Goal: Task Accomplishment & Management: Manage account settings

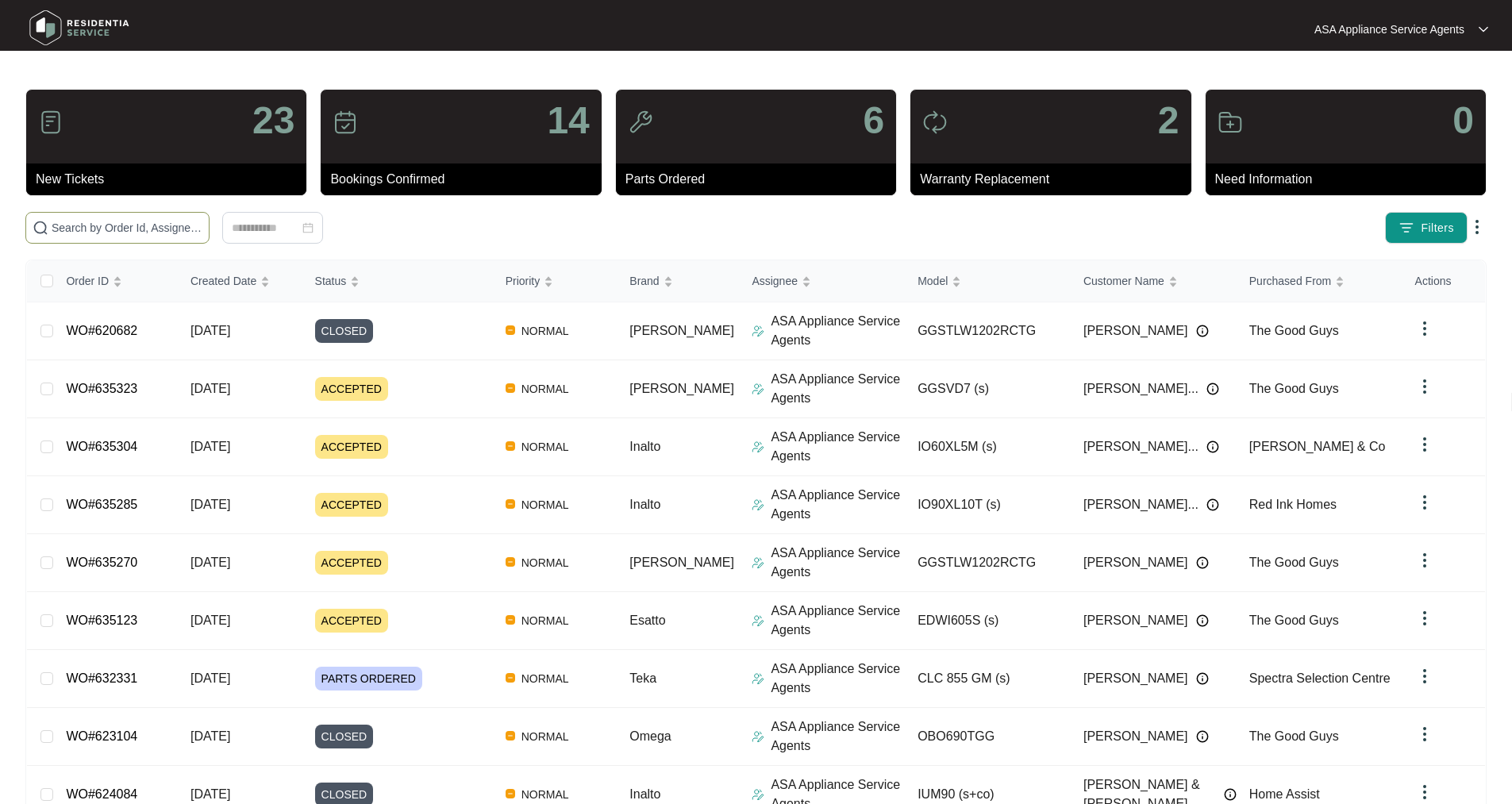
click at [154, 235] on input "text" at bounding box center [127, 227] width 151 height 17
paste input "WO#634822"
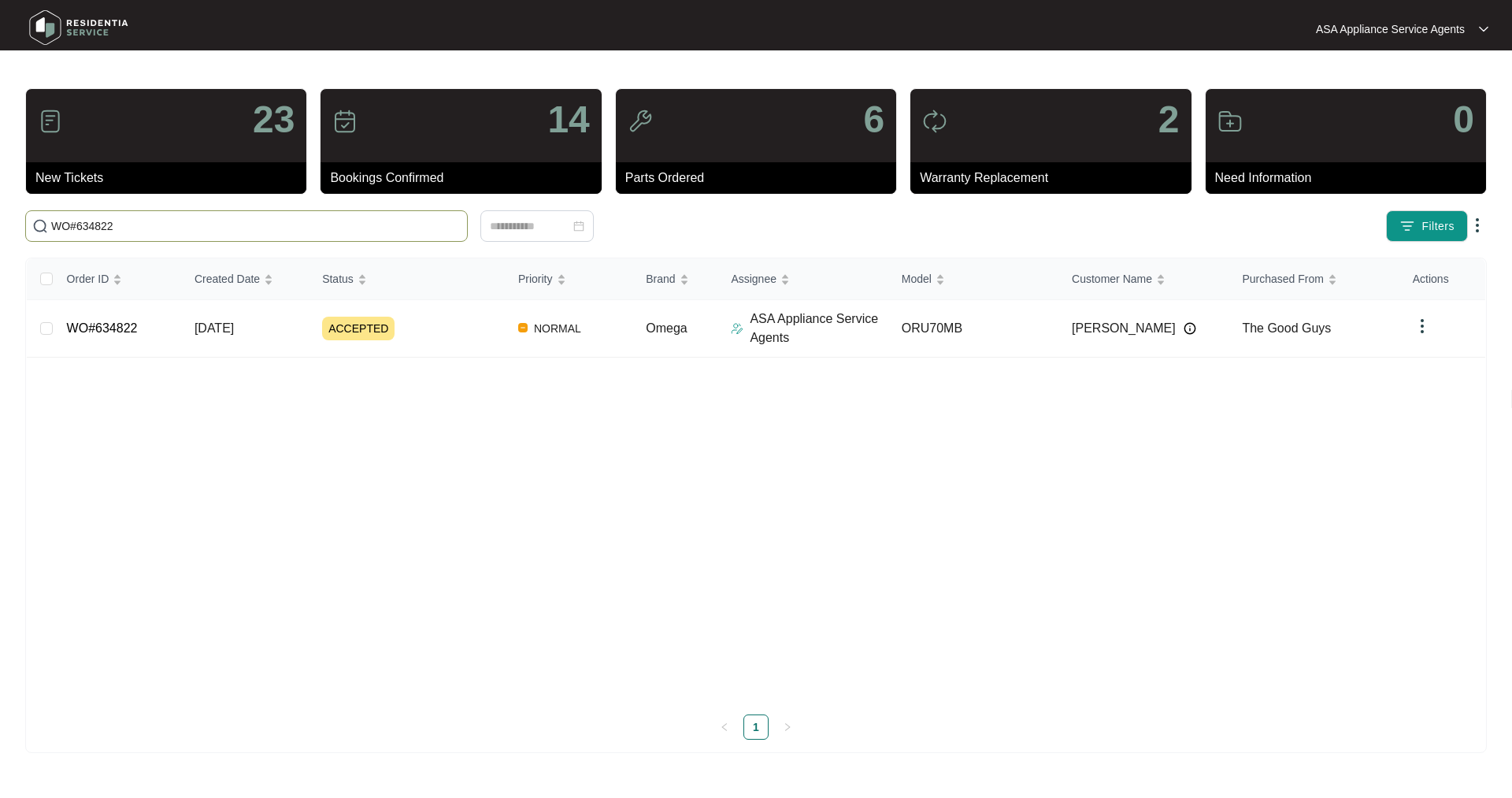
type input "WO#634822"
click at [104, 335] on link "WO#634822" at bounding box center [103, 328] width 71 height 13
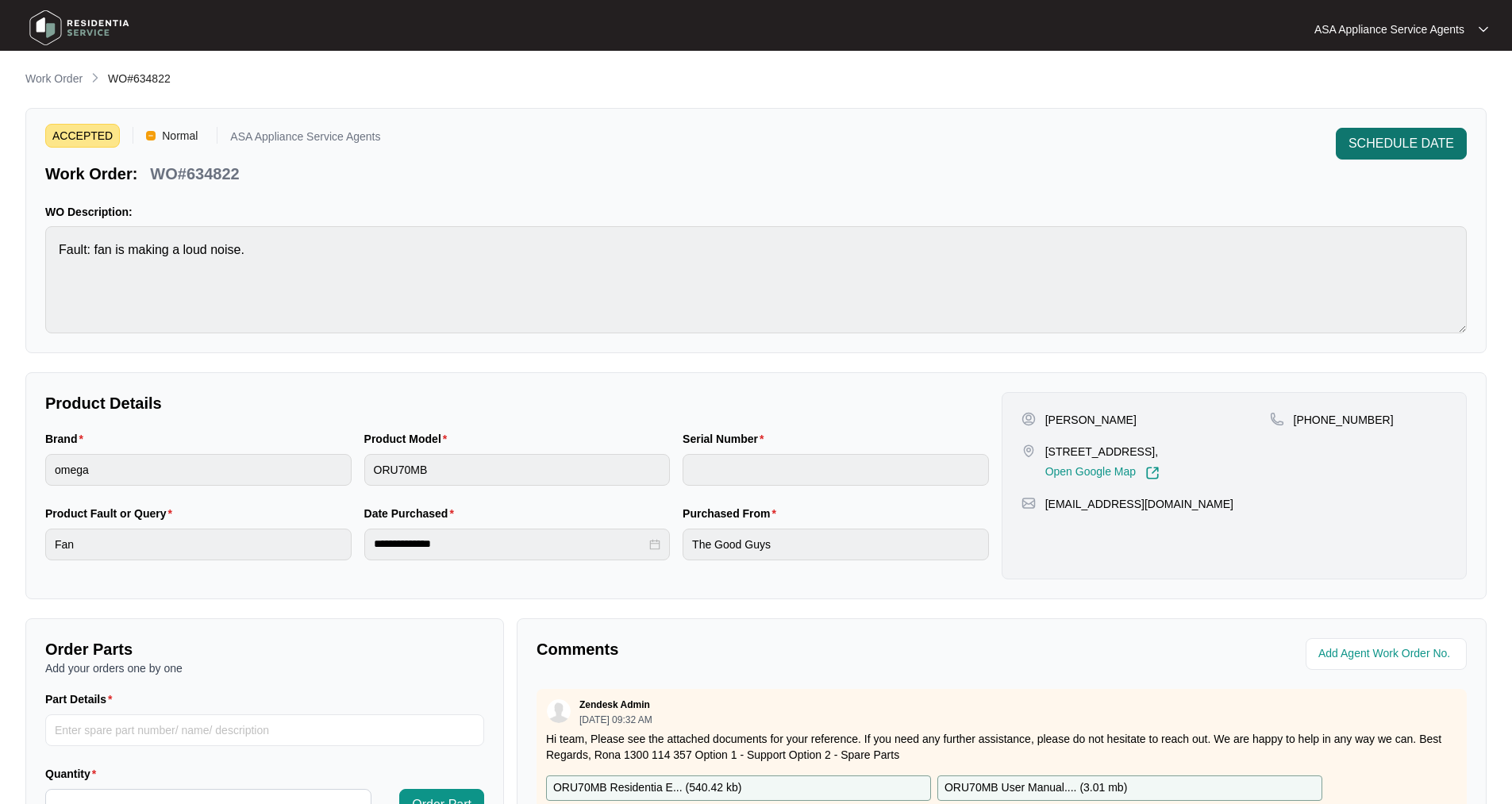
click at [1423, 146] on span "SCHEDULE DATE" at bounding box center [1401, 144] width 106 height 19
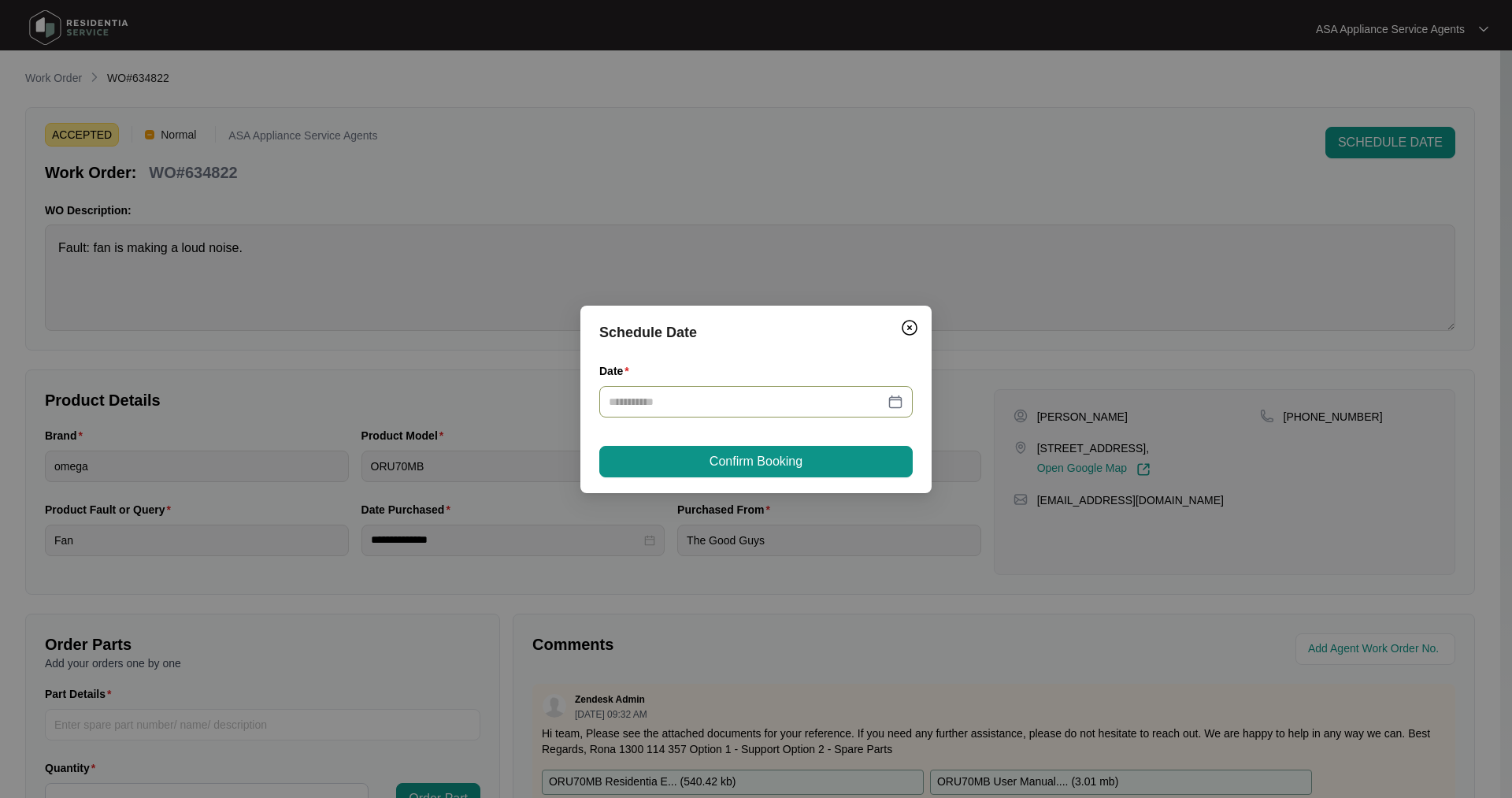
click at [692, 406] on input "Date" at bounding box center [746, 402] width 275 height 17
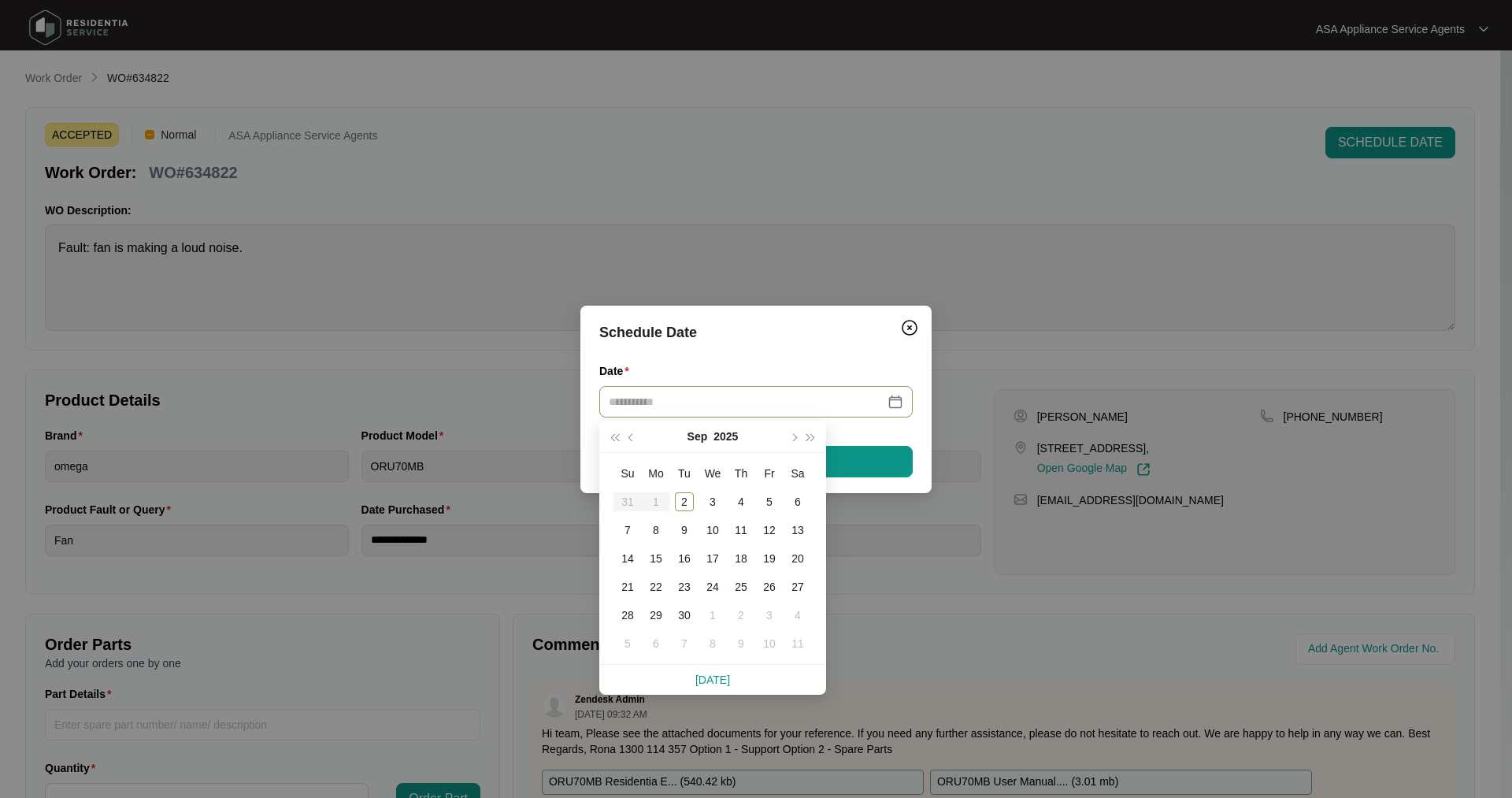
click at [901, 407] on div at bounding box center [755, 402] width 294 height 17
click at [685, 511] on td "2" at bounding box center [684, 502] width 28 height 28
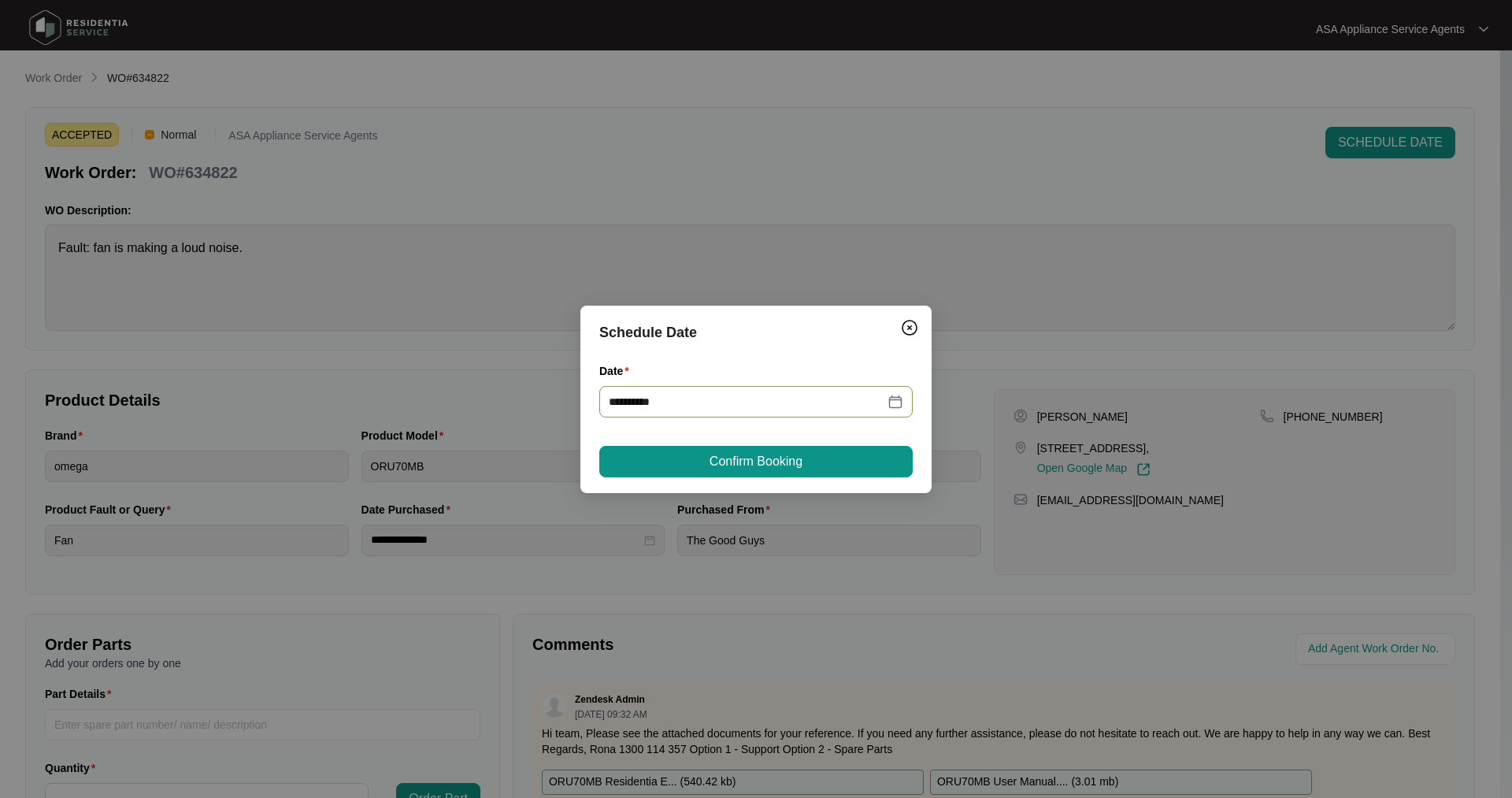
type input "**********"
click at [815, 466] on button "Confirm Booking" at bounding box center [755, 462] width 313 height 32
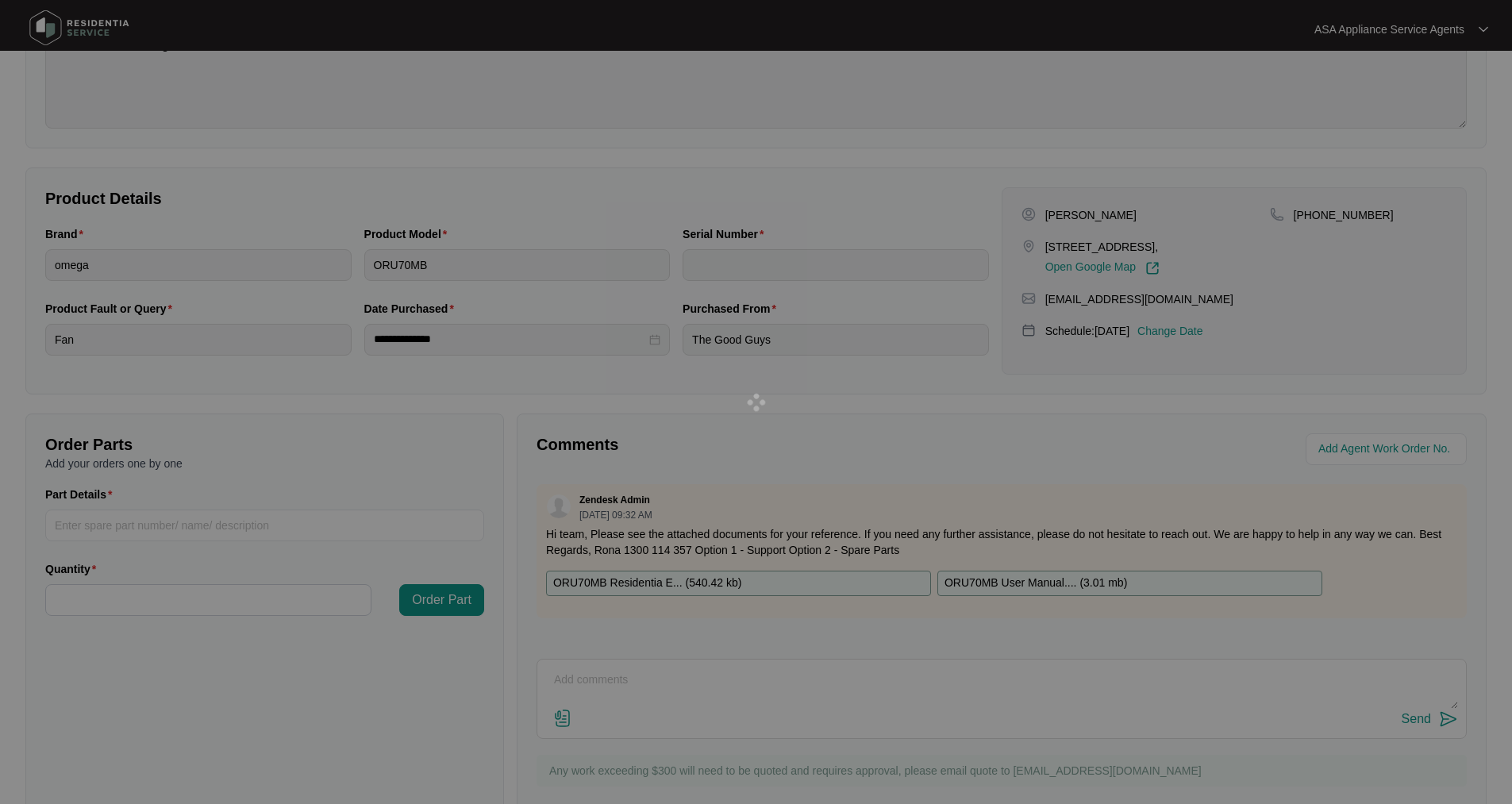
scroll to position [238, 0]
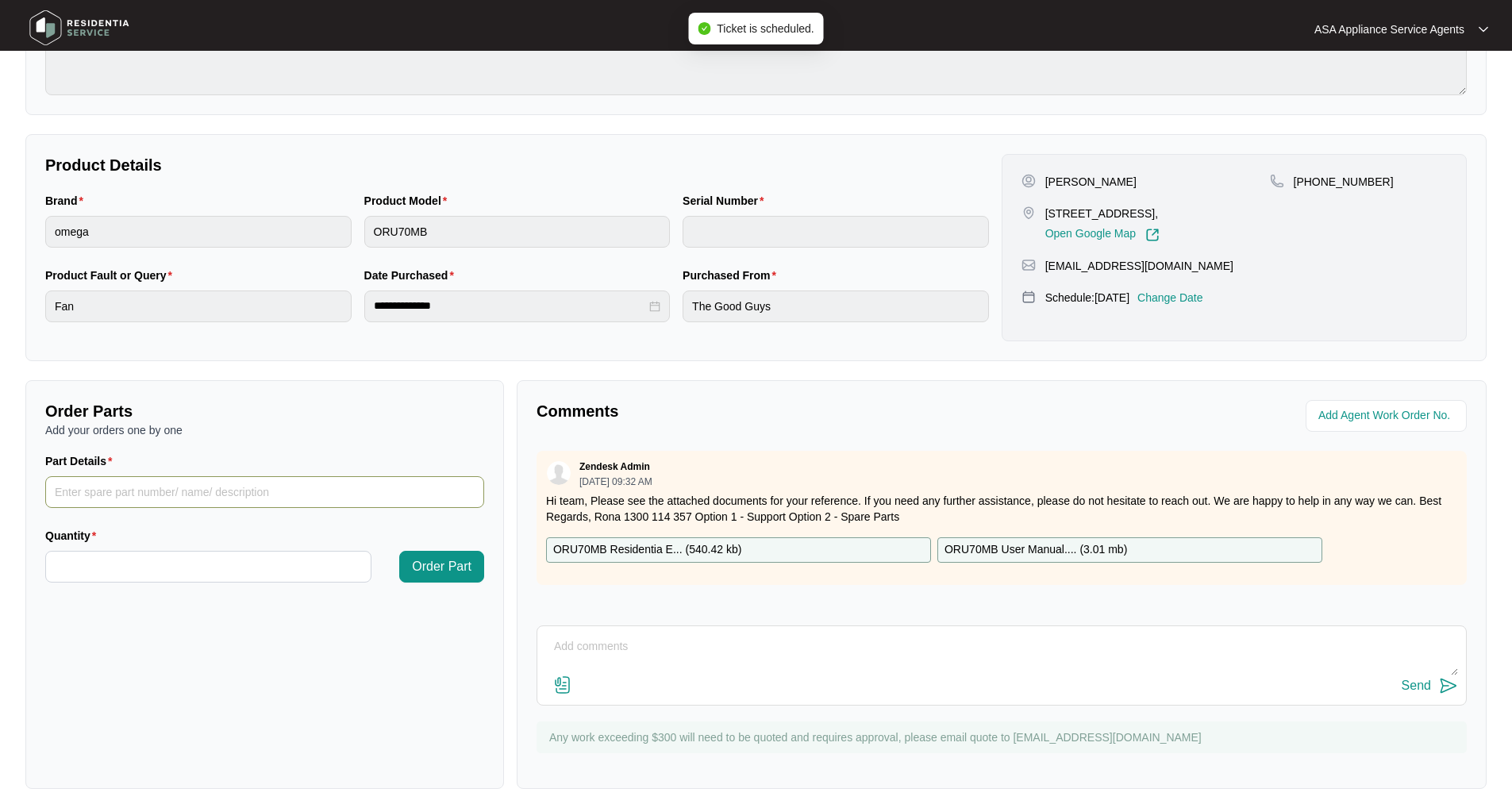
click at [239, 491] on input "Part Details" at bounding box center [265, 492] width 439 height 32
drag, startPoint x: 52, startPoint y: 500, endPoint x: 72, endPoint y: 499, distance: 20.0
click at [58, 500] on input "Part Details" at bounding box center [265, 492] width 439 height 32
paste input "motor assembly 1 SP18729"
type input "motor assembly 1 SP18729"
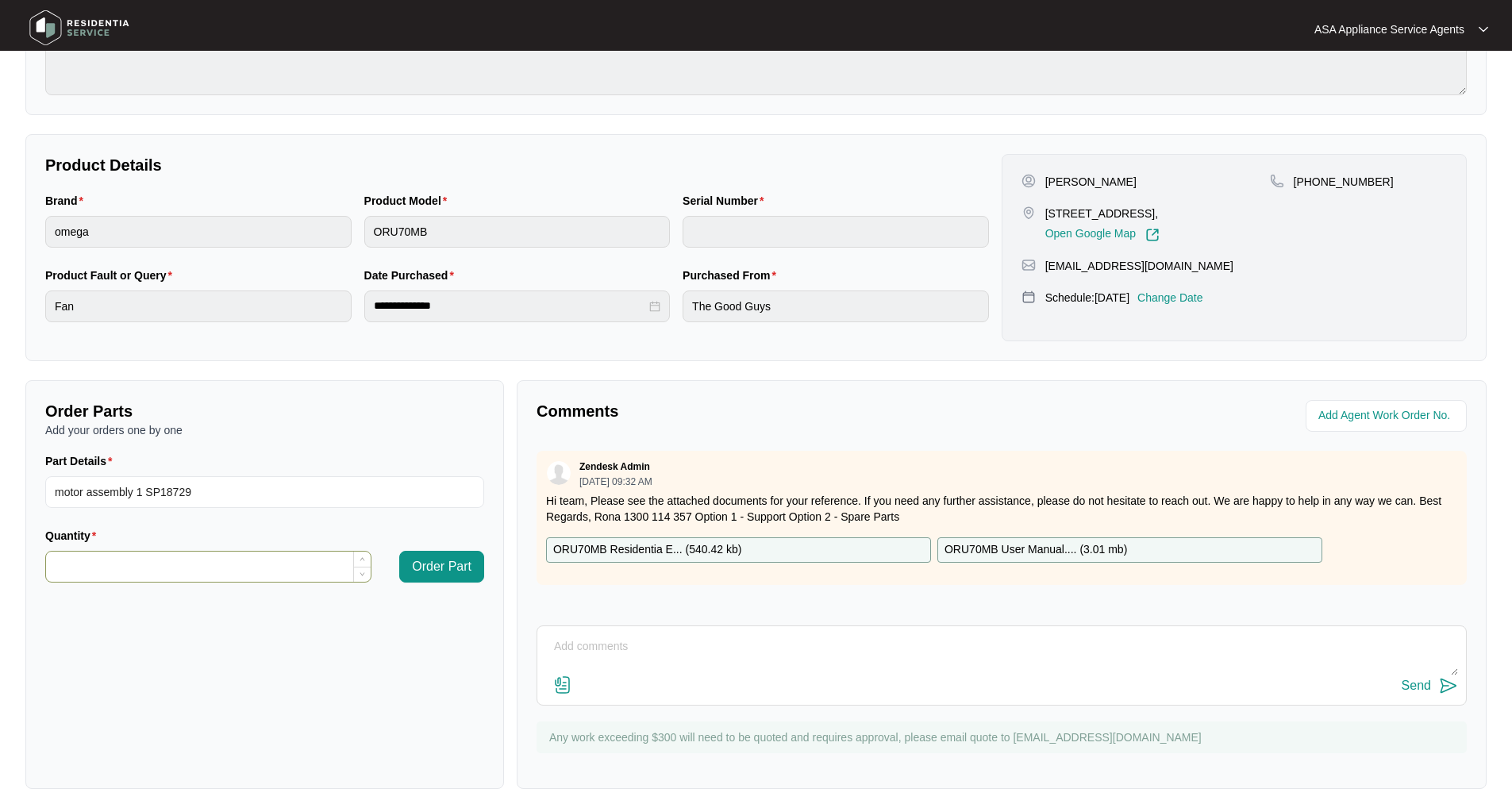
click at [186, 578] on input "Quantity" at bounding box center [208, 566] width 325 height 30
type input "*"
click at [449, 570] on span "Order Part" at bounding box center [441, 566] width 60 height 19
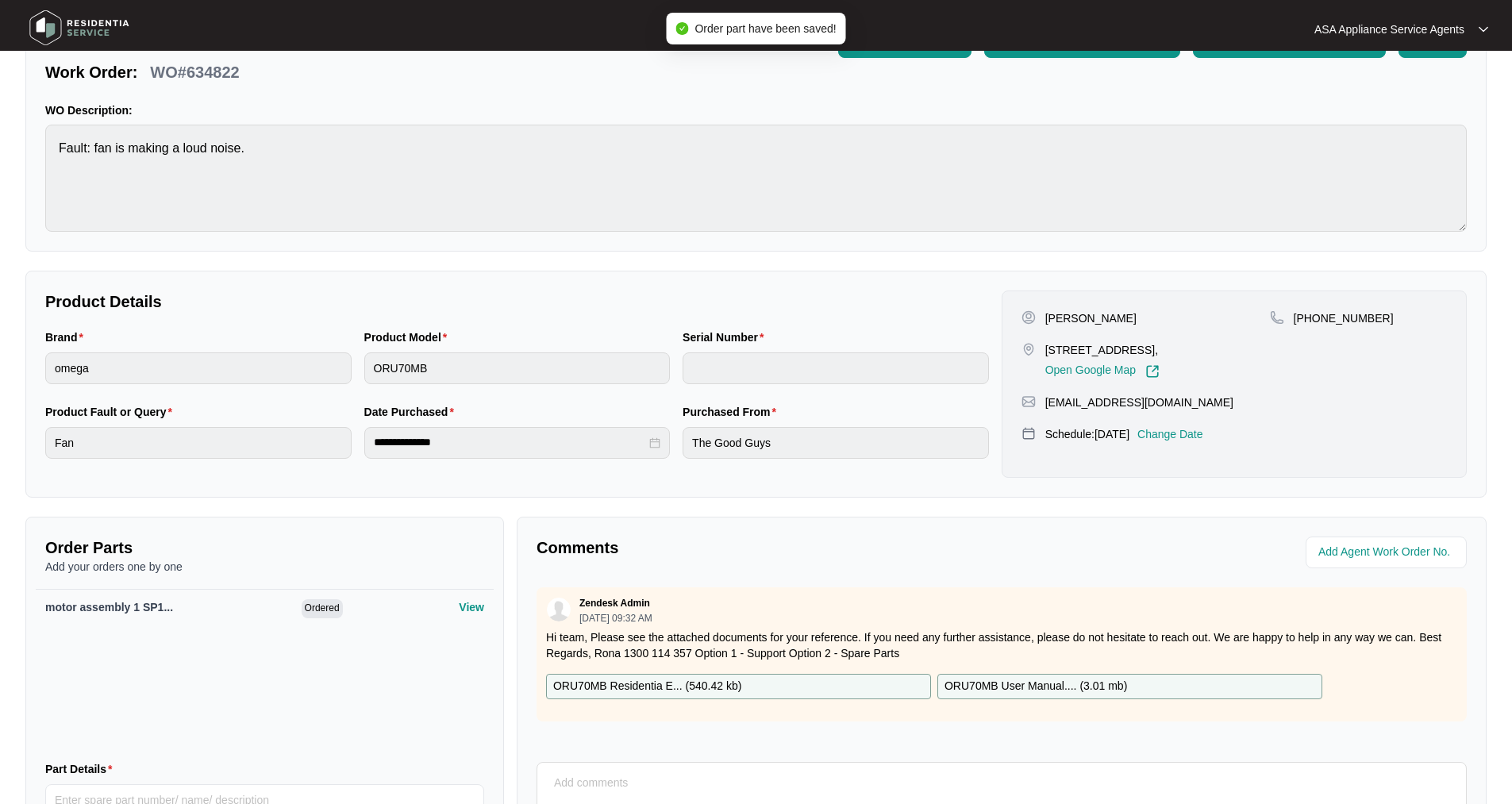
scroll to position [0, 0]
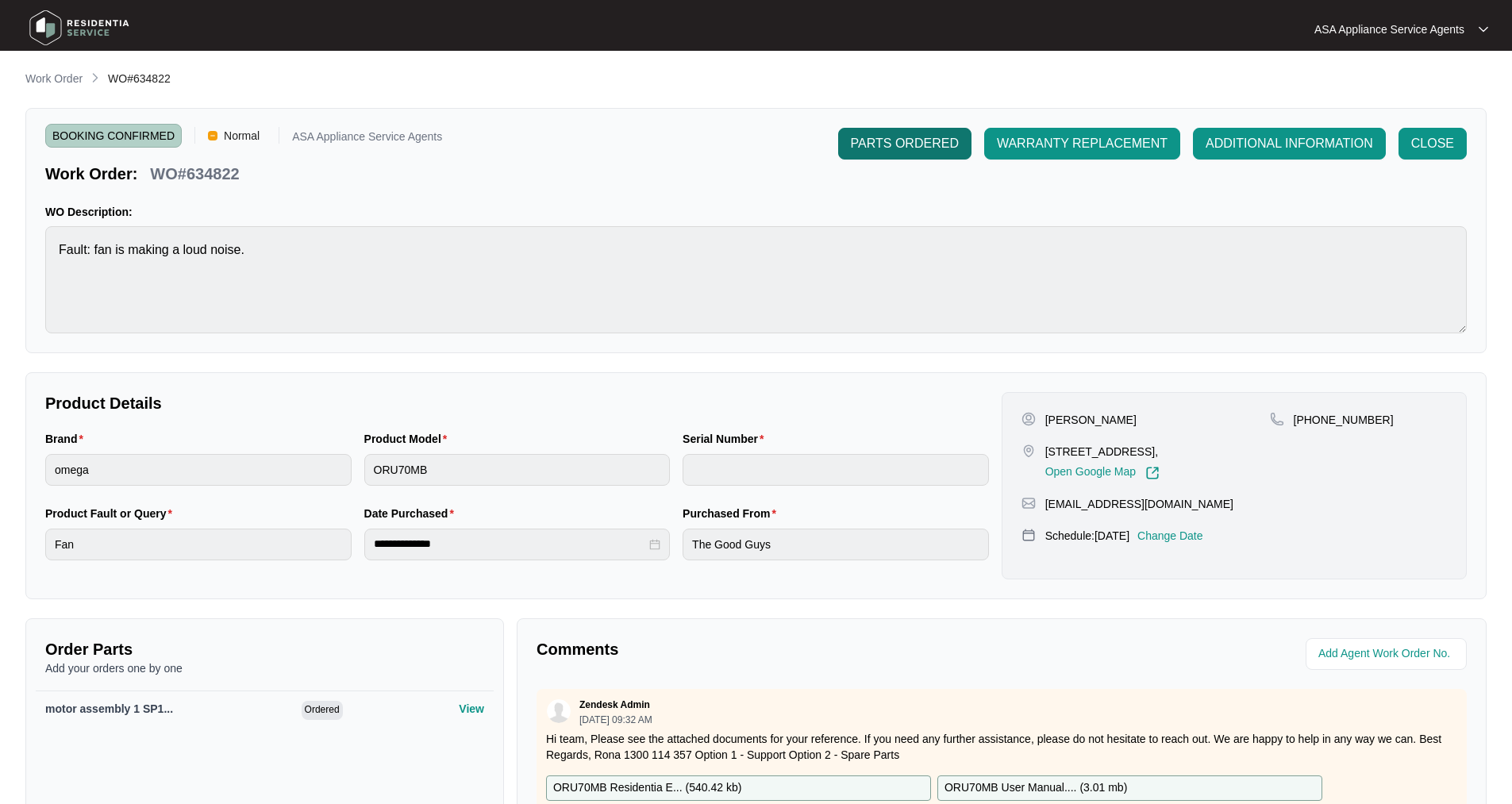
click at [919, 137] on span "PARTS ORDERED" at bounding box center [905, 144] width 108 height 19
click at [50, 13] on img at bounding box center [80, 28] width 111 height 48
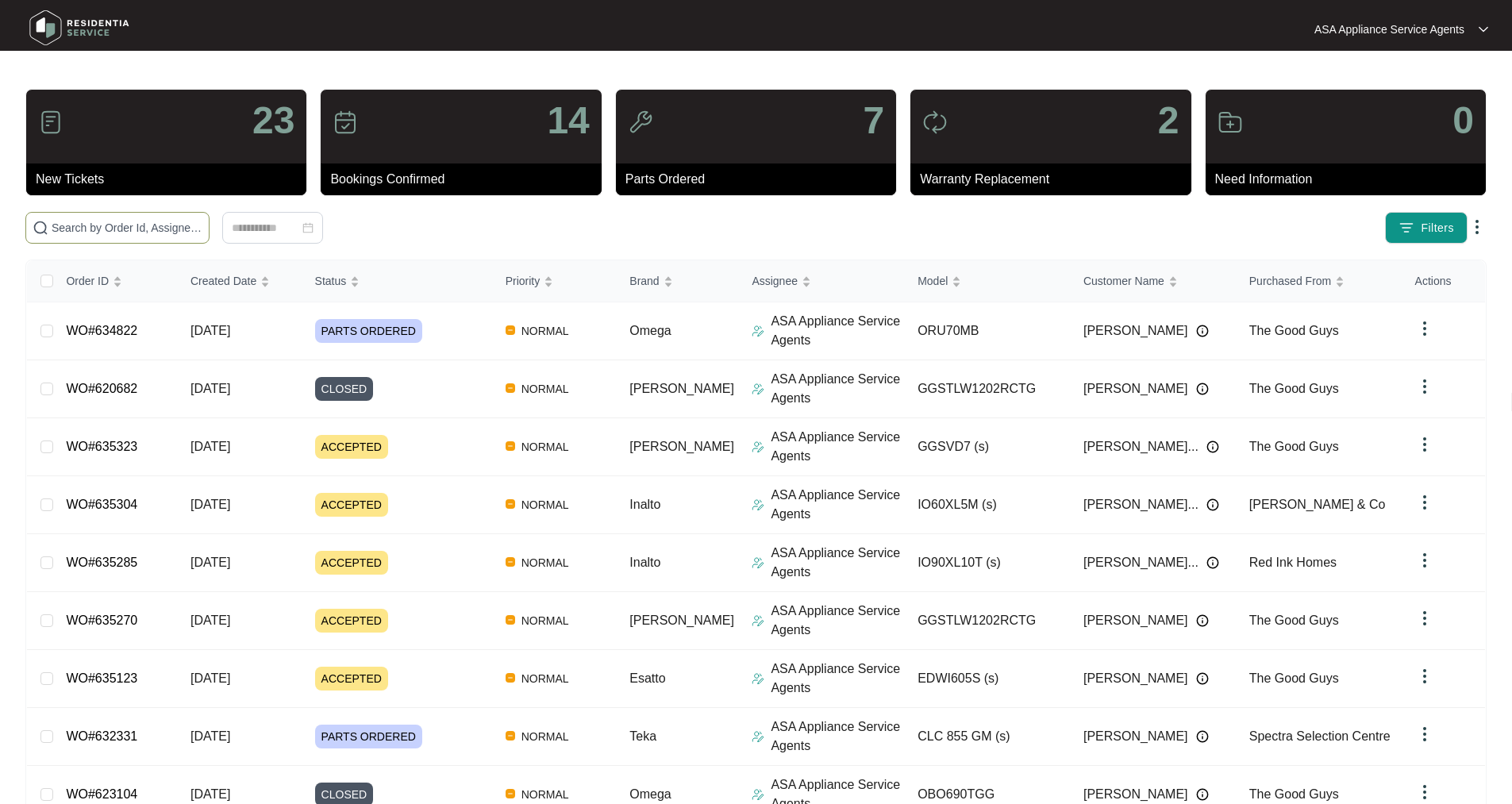
click at [157, 236] on span at bounding box center [117, 227] width 184 height 32
paste input "634875"
type input "634875"
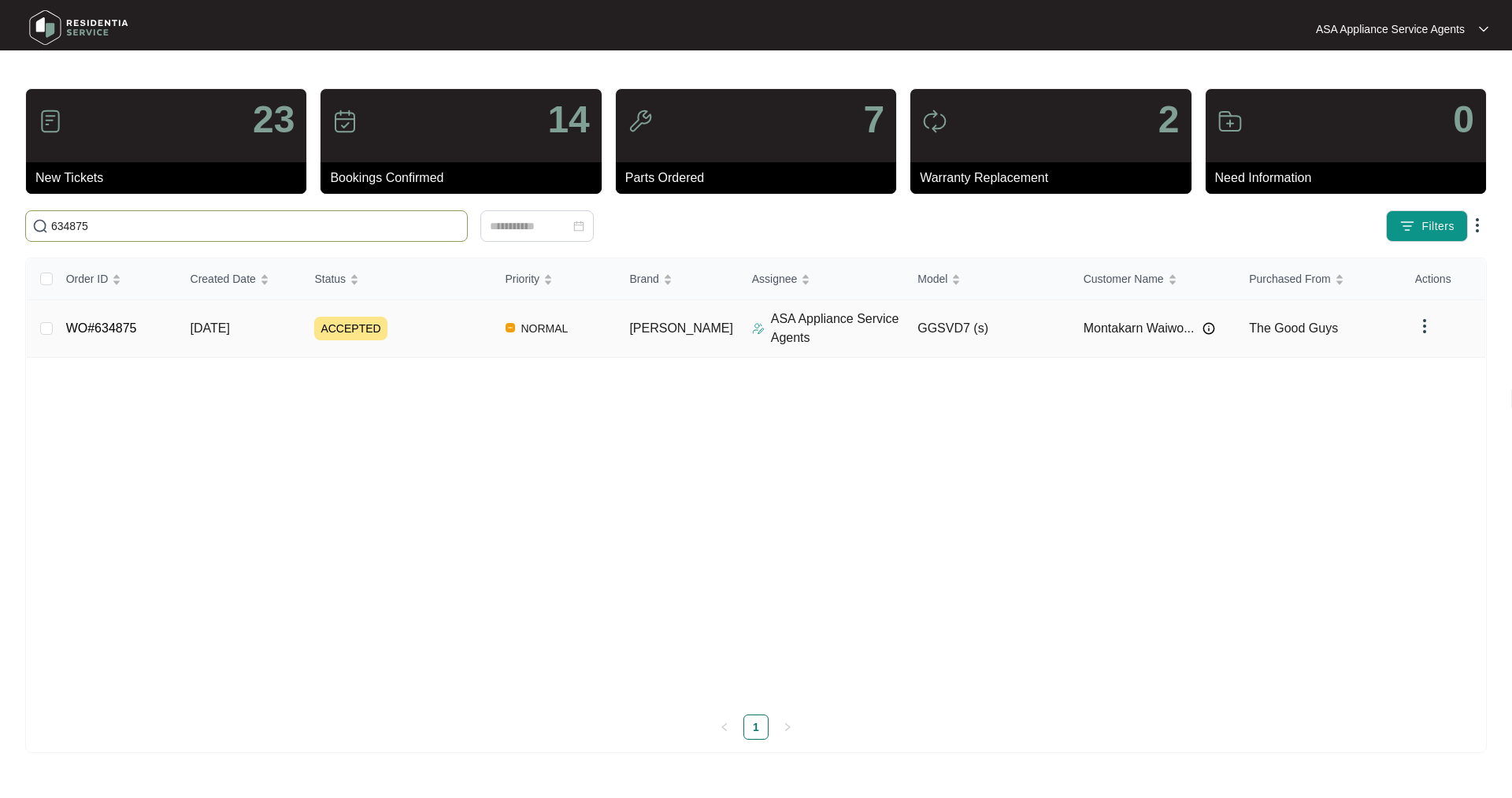
click at [111, 329] on link "WO#634875" at bounding box center [102, 328] width 71 height 13
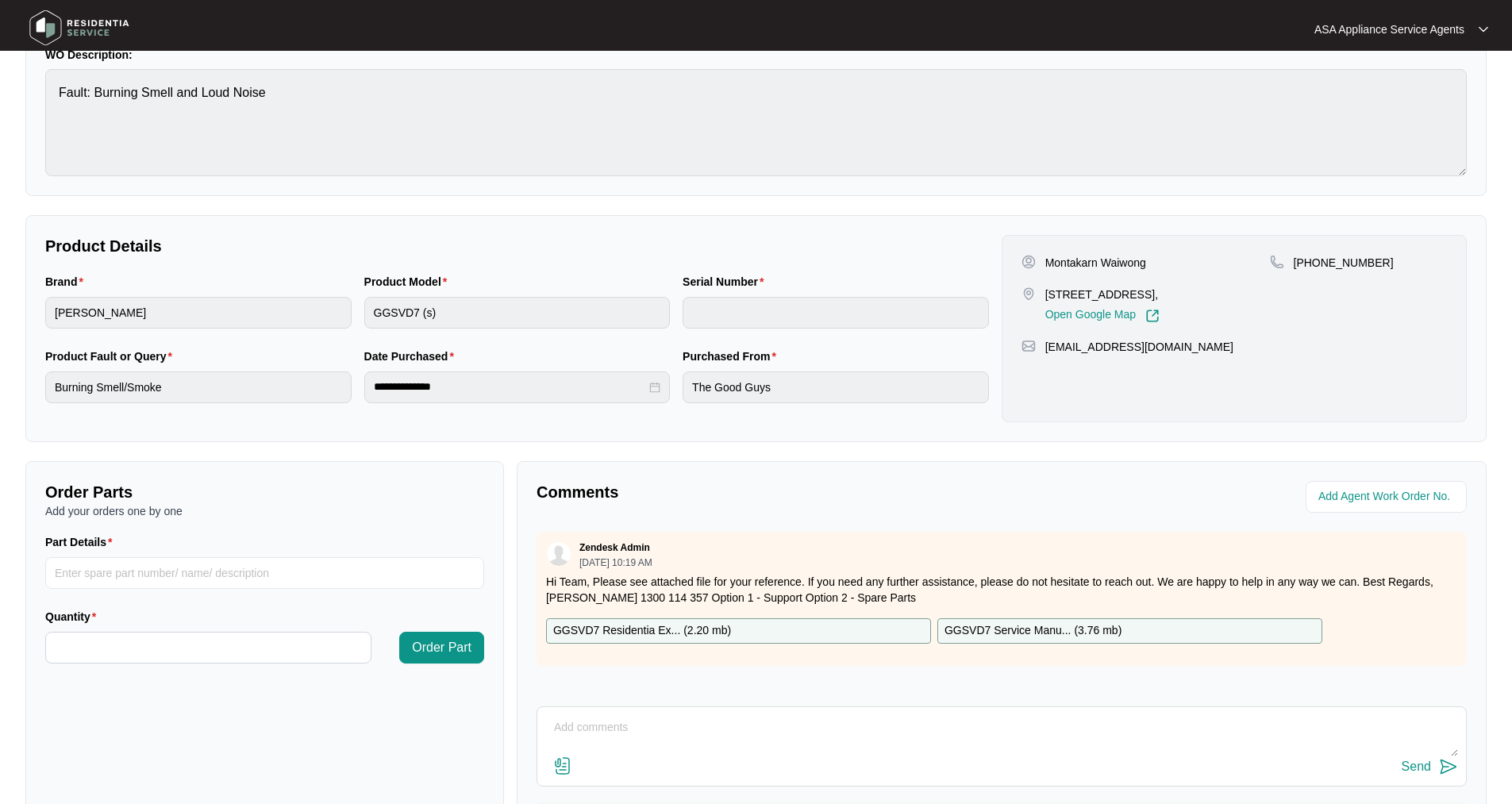
scroll to position [159, 0]
click at [733, 627] on div "GGSVD7 Residentia Ex... ( 2.20 mb )" at bounding box center [738, 629] width 385 height 25
click at [149, 567] on input "Part Details" at bounding box center [265, 571] width 439 height 32
paste input "12 Belt 1 SP11194"
type input "12 Belt 1 SP11194"
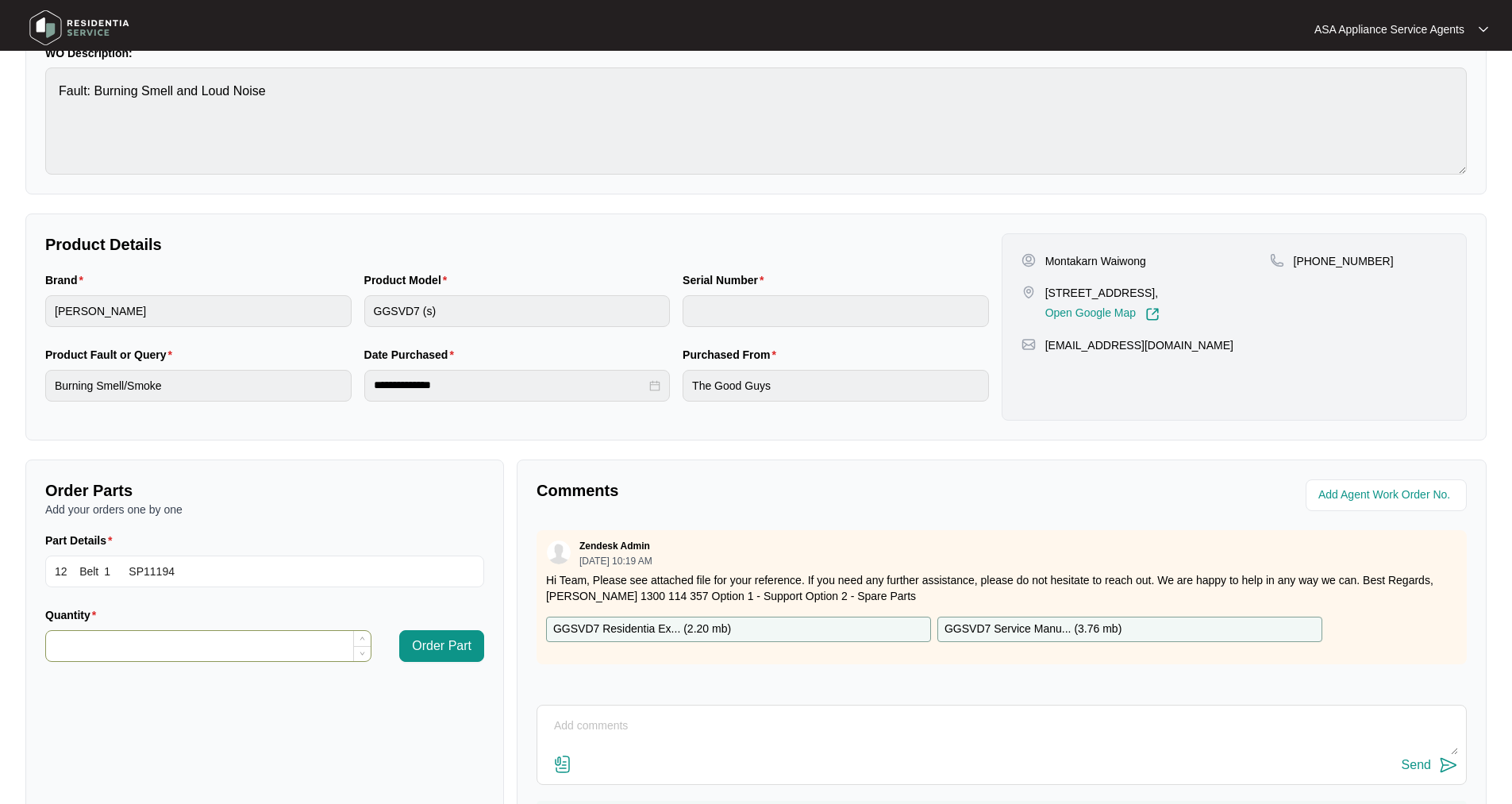
click at [133, 650] on input "Quantity" at bounding box center [208, 646] width 325 height 30
type input "*"
click at [467, 646] on span "Order Part" at bounding box center [441, 646] width 60 height 19
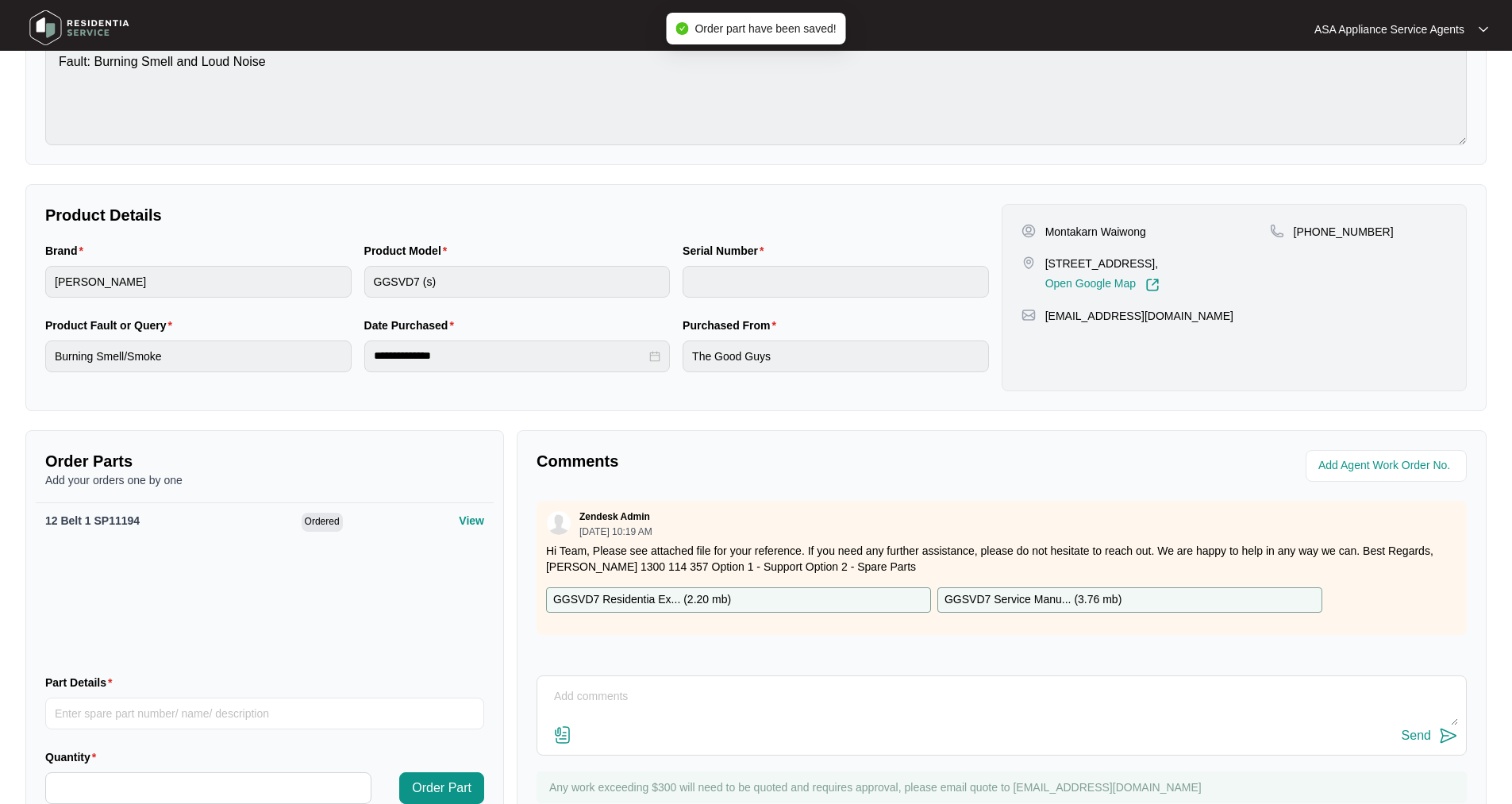
scroll to position [238, 0]
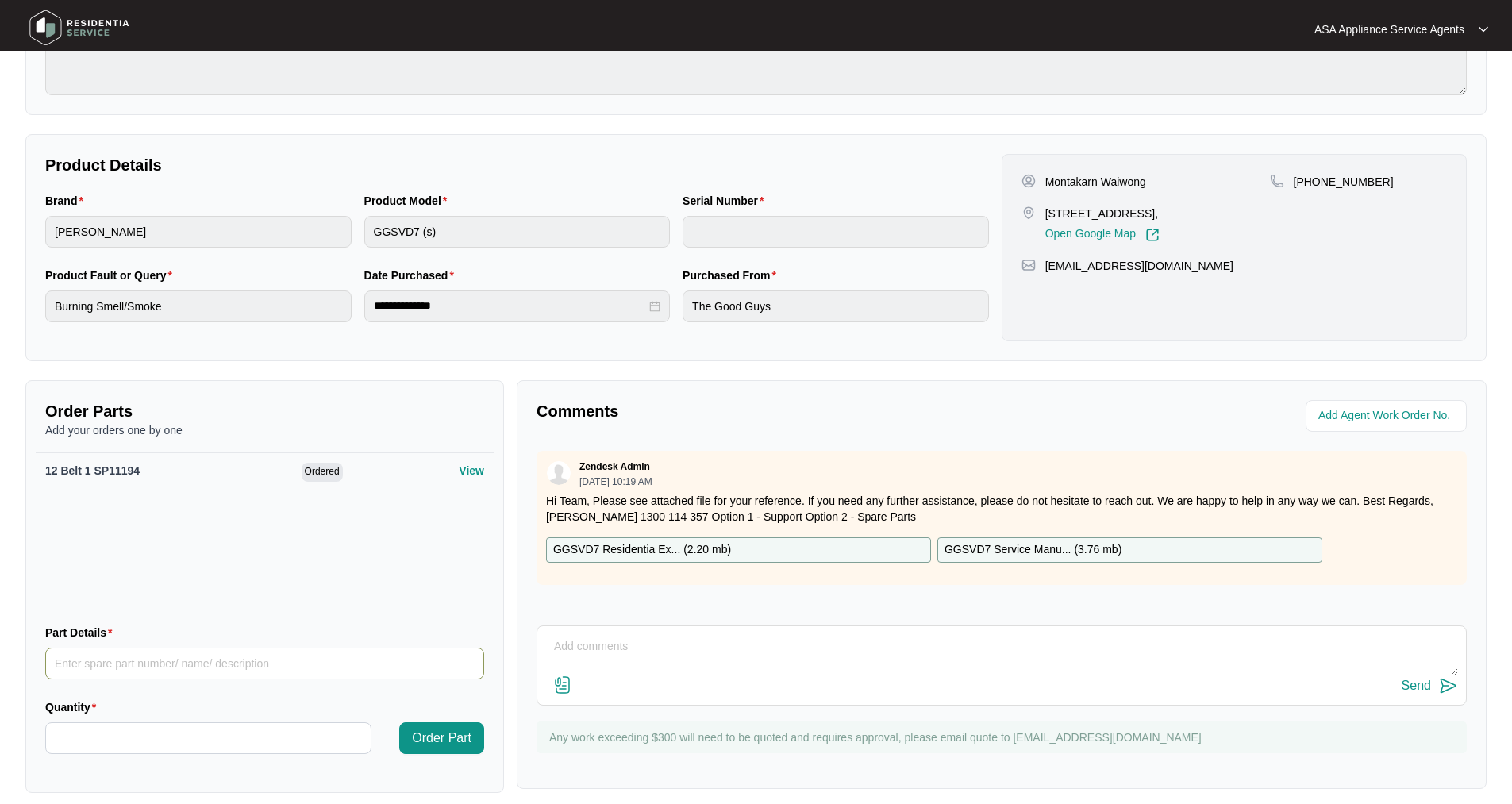
click at [185, 669] on input "Part Details" at bounding box center [265, 663] width 439 height 32
paste input "1.5 Impeller Assembly 1 SP12616"
type input "1.5 Impeller Assembly 1 SP12616"
click at [173, 748] on input "Quantity" at bounding box center [208, 738] width 325 height 30
type input "*"
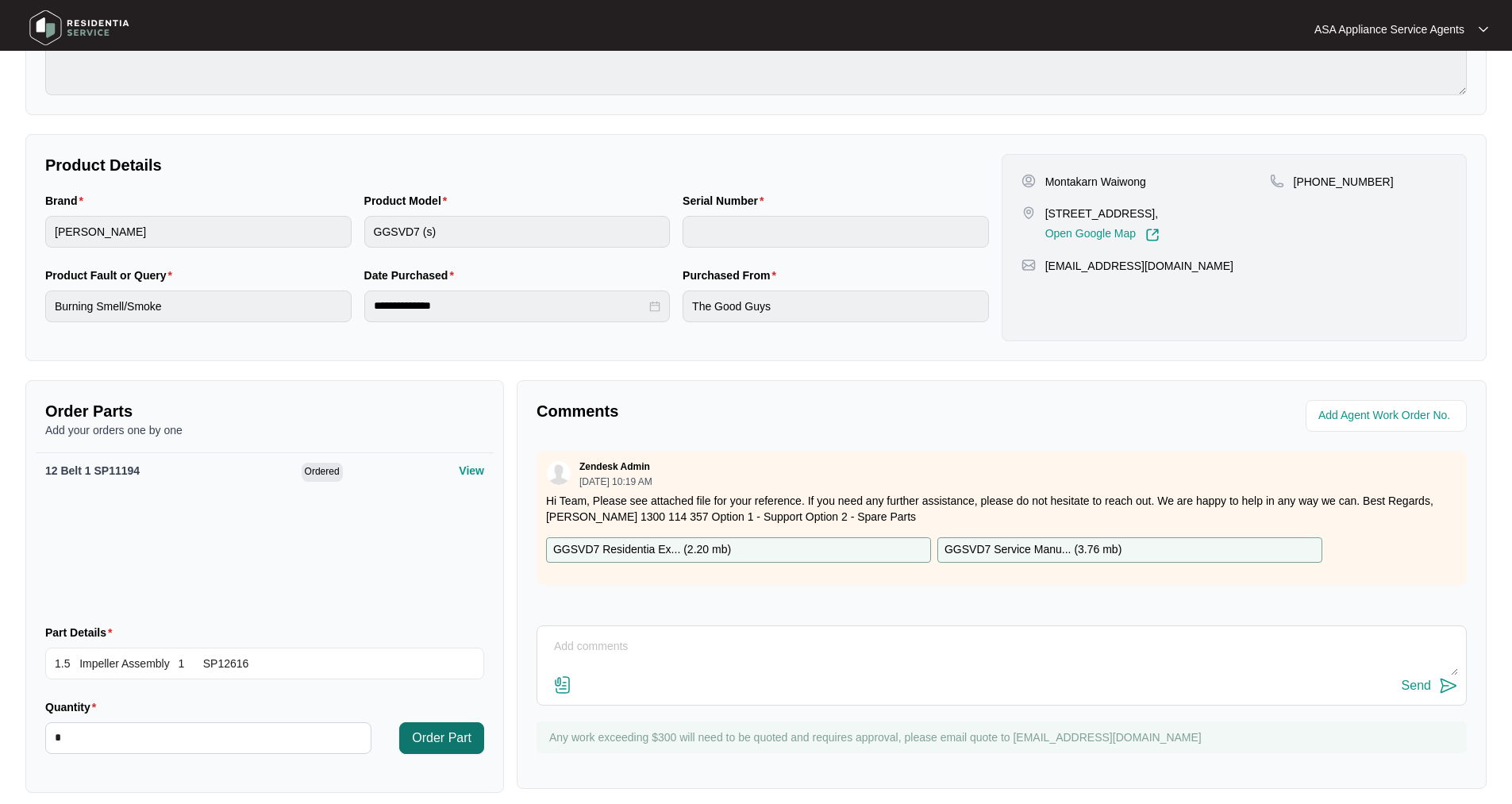
click at [476, 740] on button "Order Part" at bounding box center [441, 738] width 85 height 32
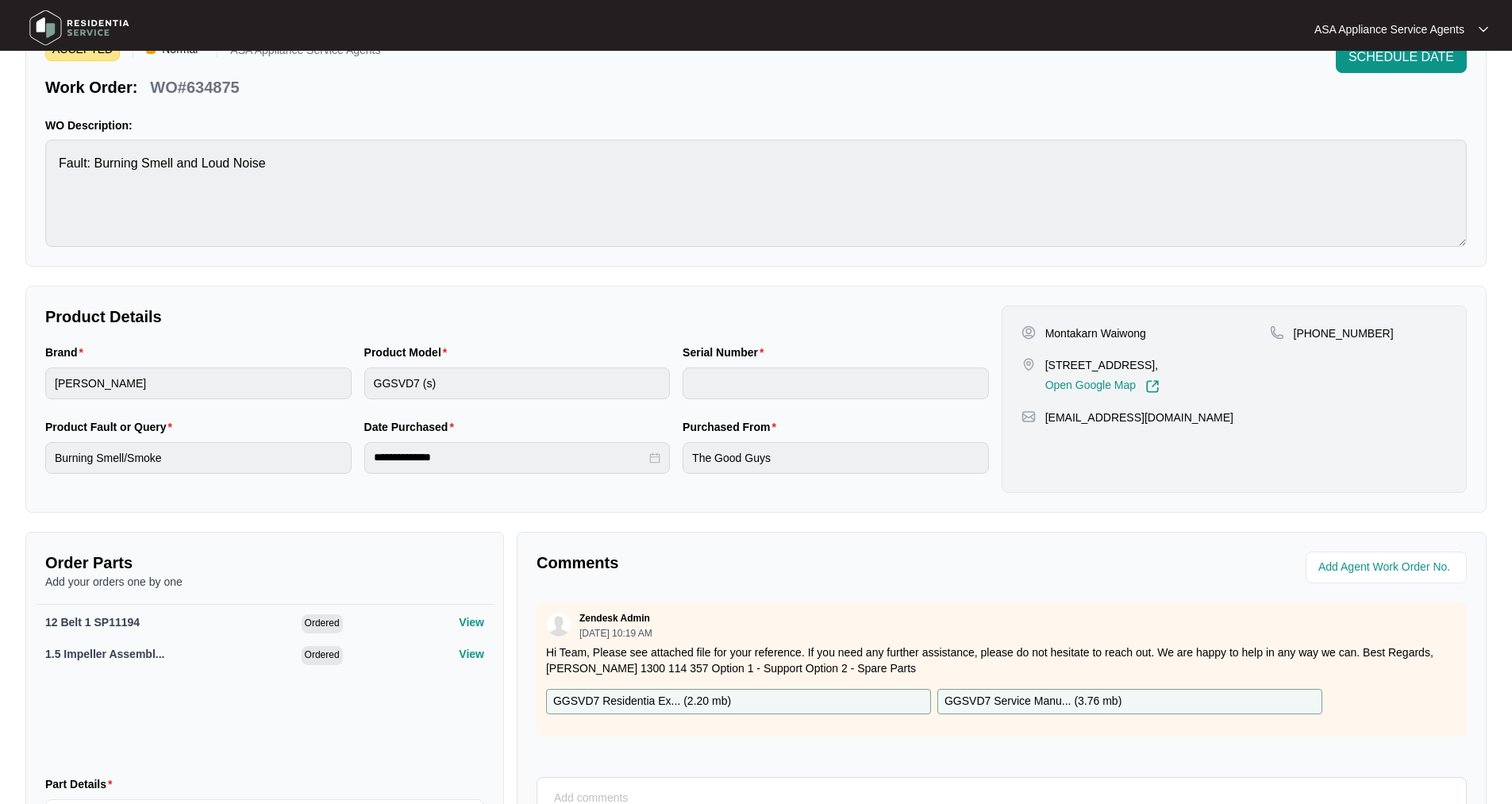
scroll to position [0, 0]
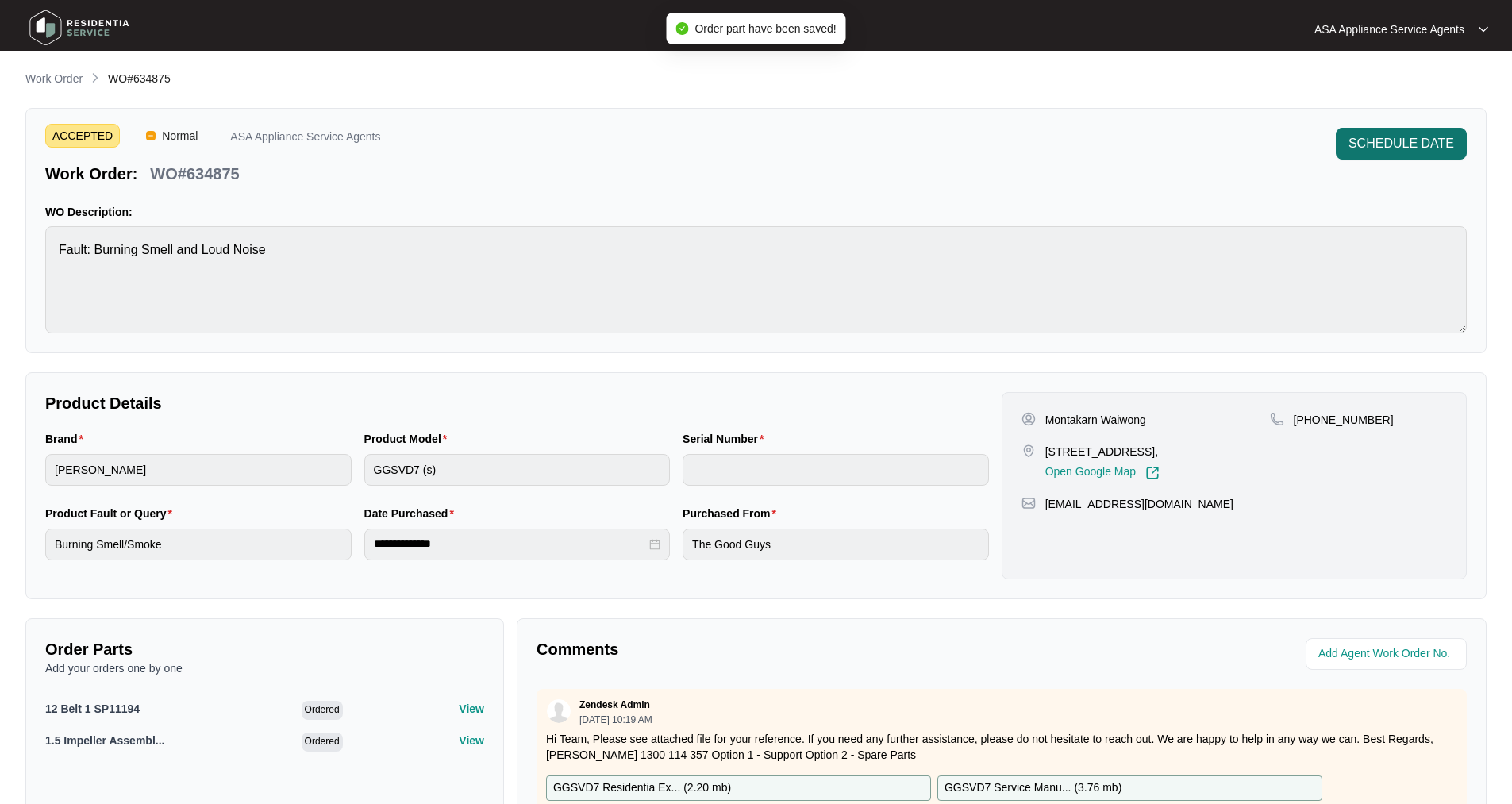
click at [1437, 136] on span "SCHEDULE DATE" at bounding box center [1401, 144] width 106 height 19
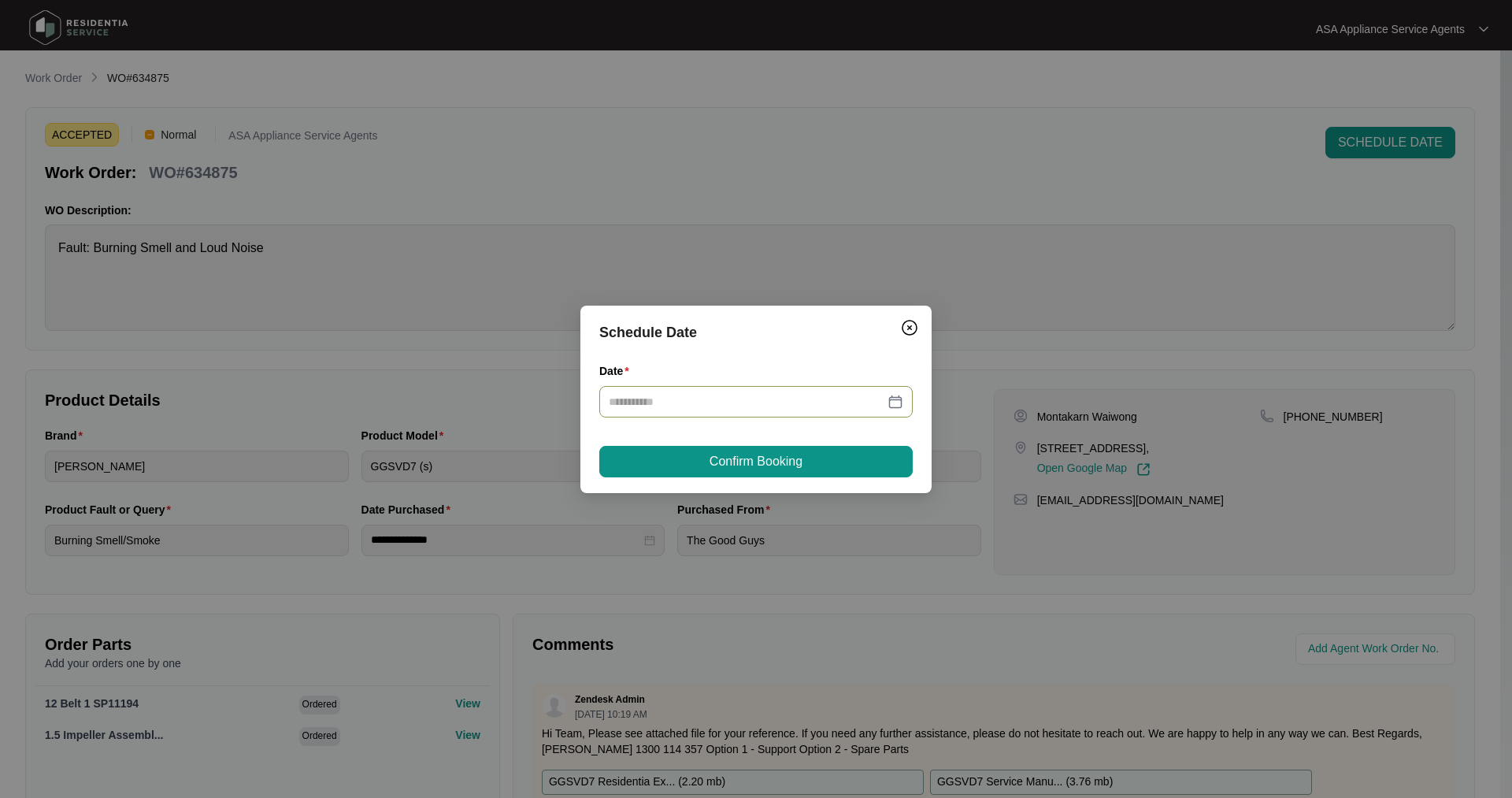
click at [893, 403] on div at bounding box center [755, 402] width 294 height 17
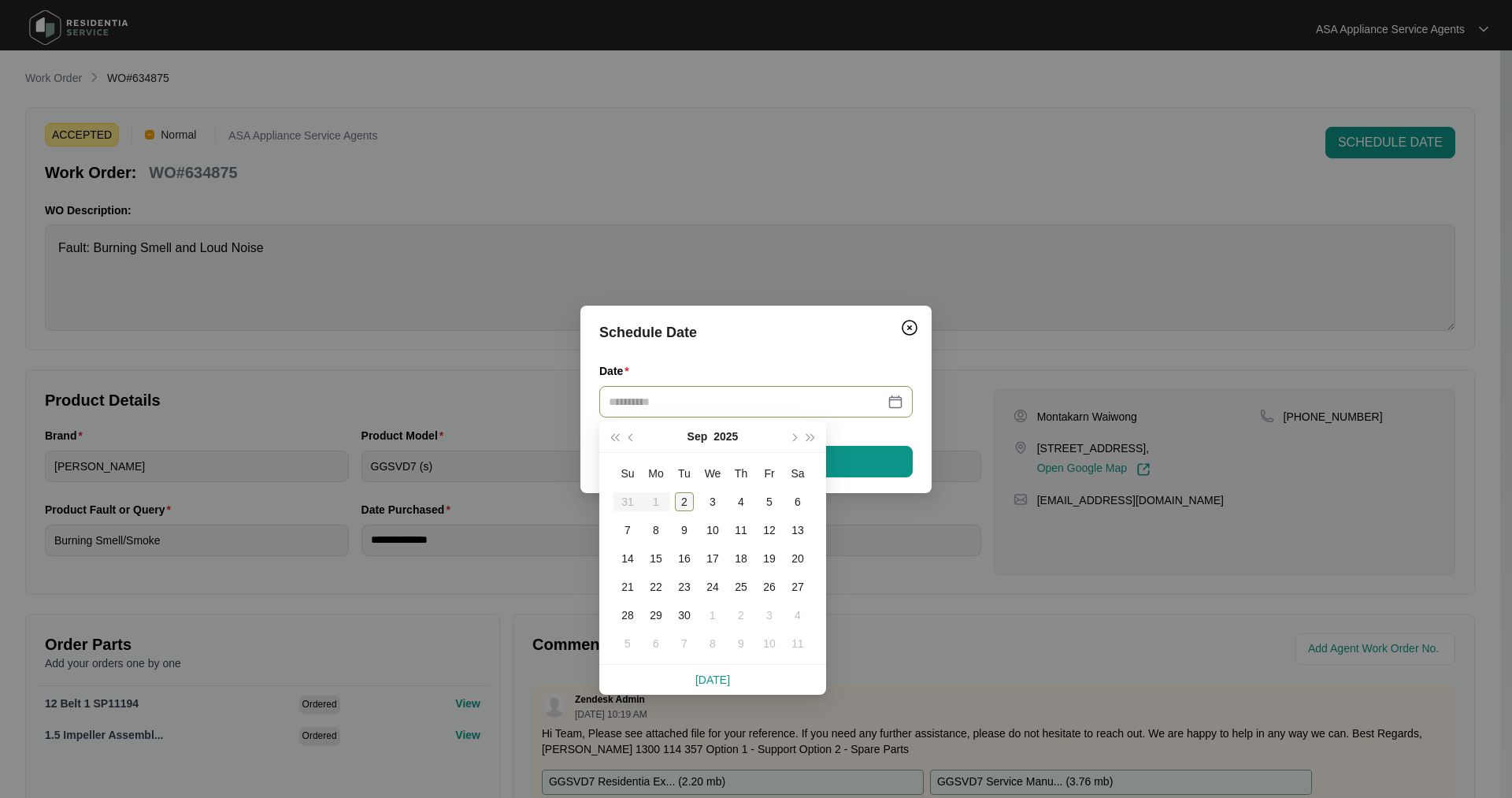
type input "**********"
click at [684, 500] on div "2" at bounding box center [684, 502] width 19 height 19
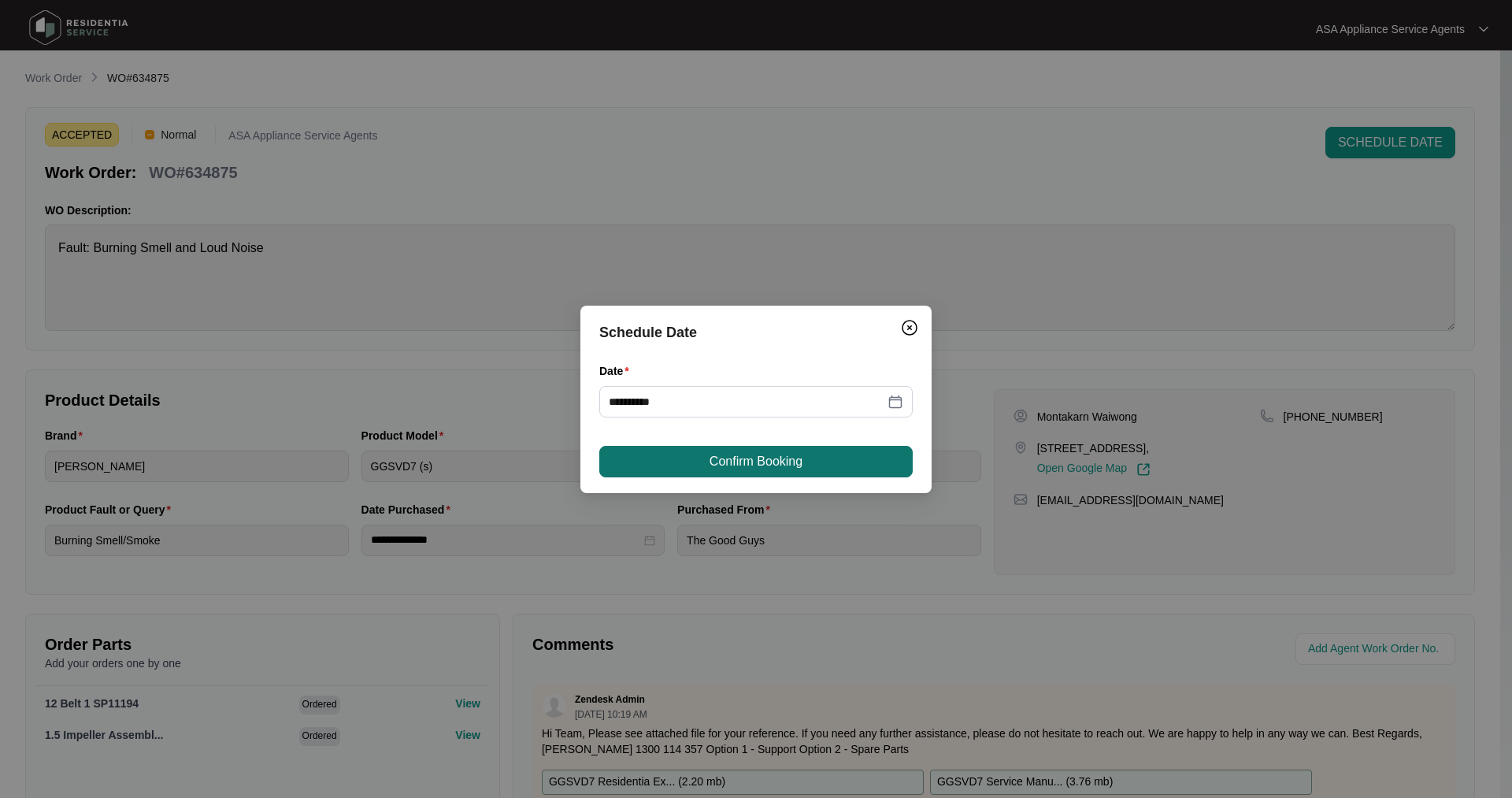
click at [707, 469] on button "Confirm Booking" at bounding box center [755, 462] width 313 height 32
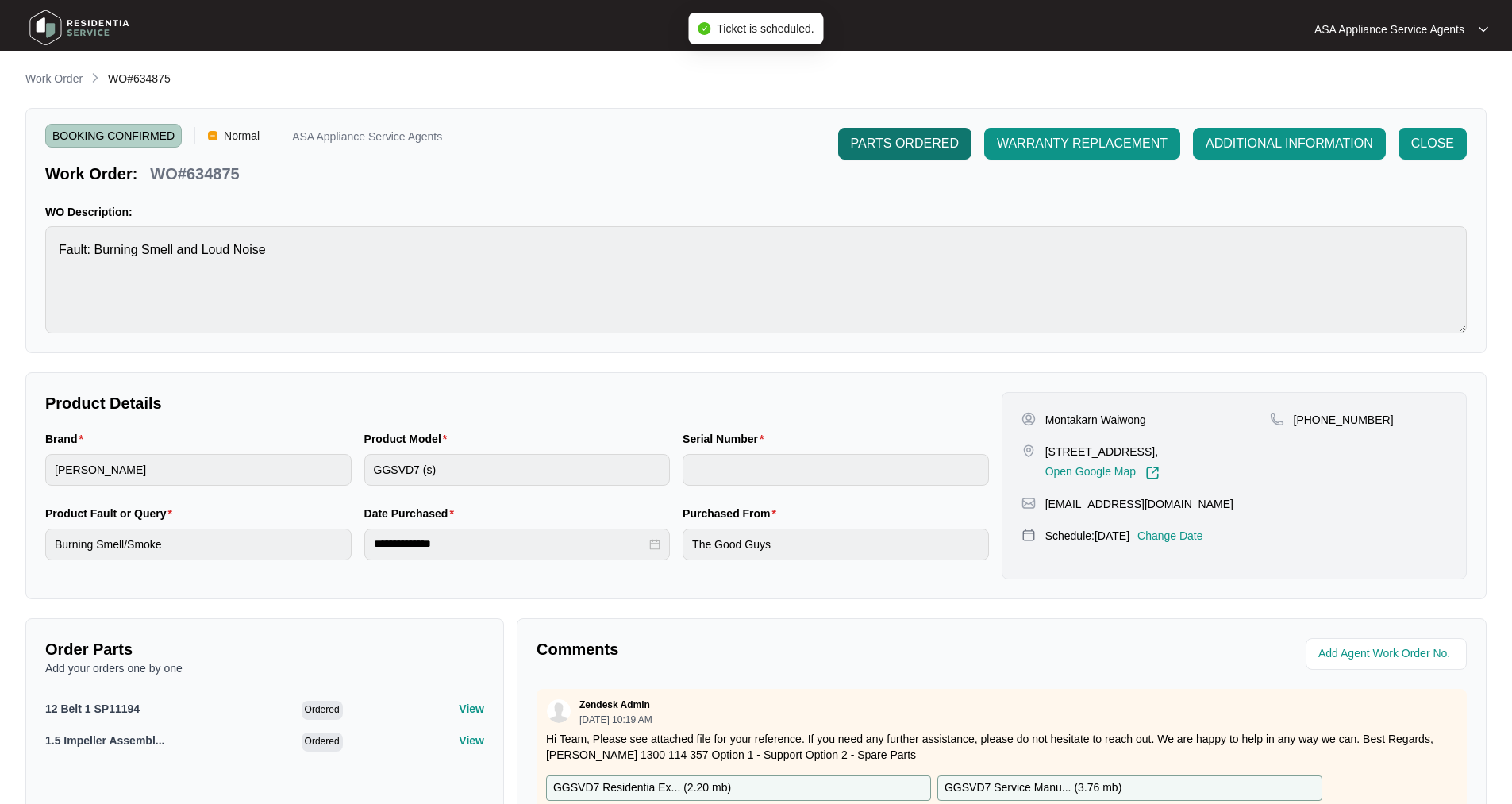
click at [882, 149] on span "PARTS ORDERED" at bounding box center [905, 144] width 108 height 19
